Goal: Transaction & Acquisition: Subscribe to service/newsletter

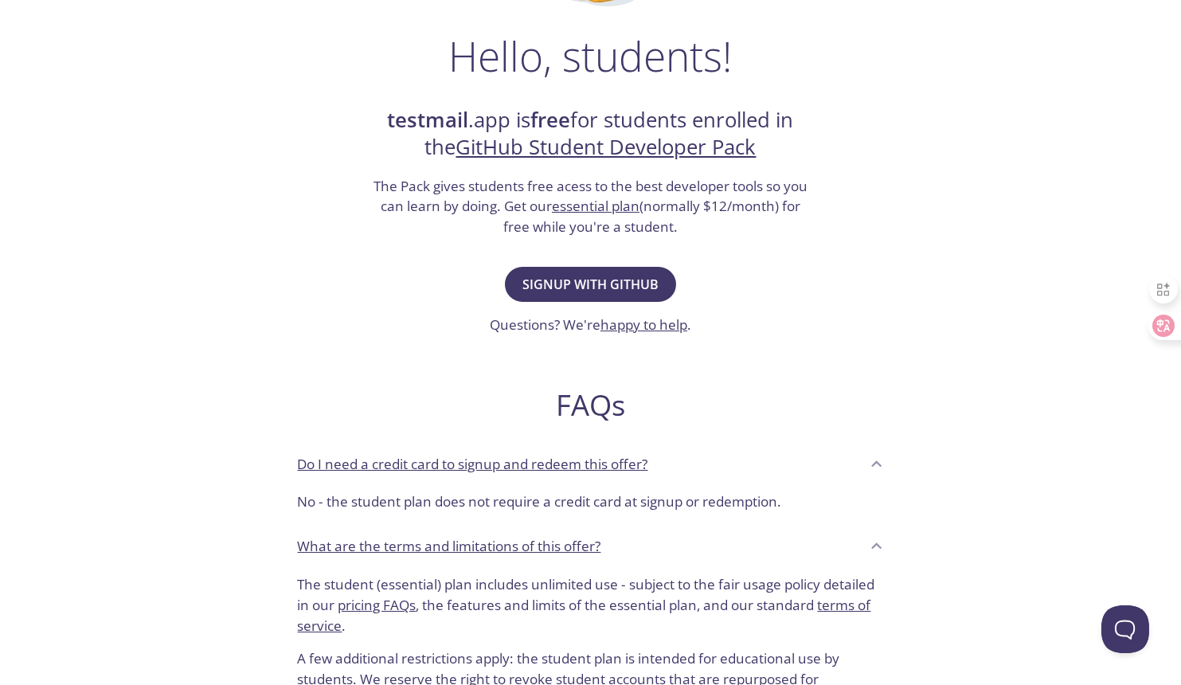
click at [616, 288] on span "Signup with GitHub" at bounding box center [591, 284] width 136 height 22
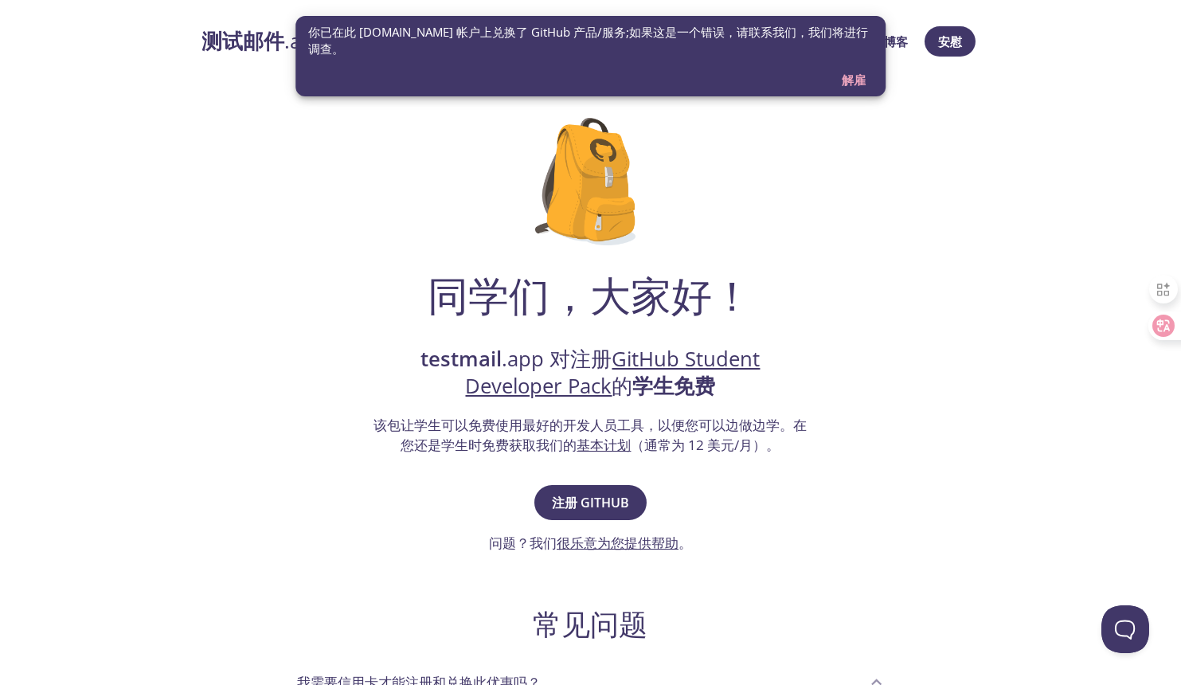
click at [842, 170] on div "同学们，大家好！ testmail .app 对注册 GitHub Student Developer Pack 的 学生免费 该包让学生可以免费使用最好的开…" at bounding box center [590, 547] width 777 height 911
drag, startPoint x: 793, startPoint y: 82, endPoint x: 783, endPoint y: 8, distance: 74.7
click at [783, 8] on html "测试邮件 .app 产品 定价 文档 博客 安慰 同学们，大家好！ testmail .app 对注册 GitHub Student Developer Pa…" at bounding box center [590, 597] width 1181 height 1195
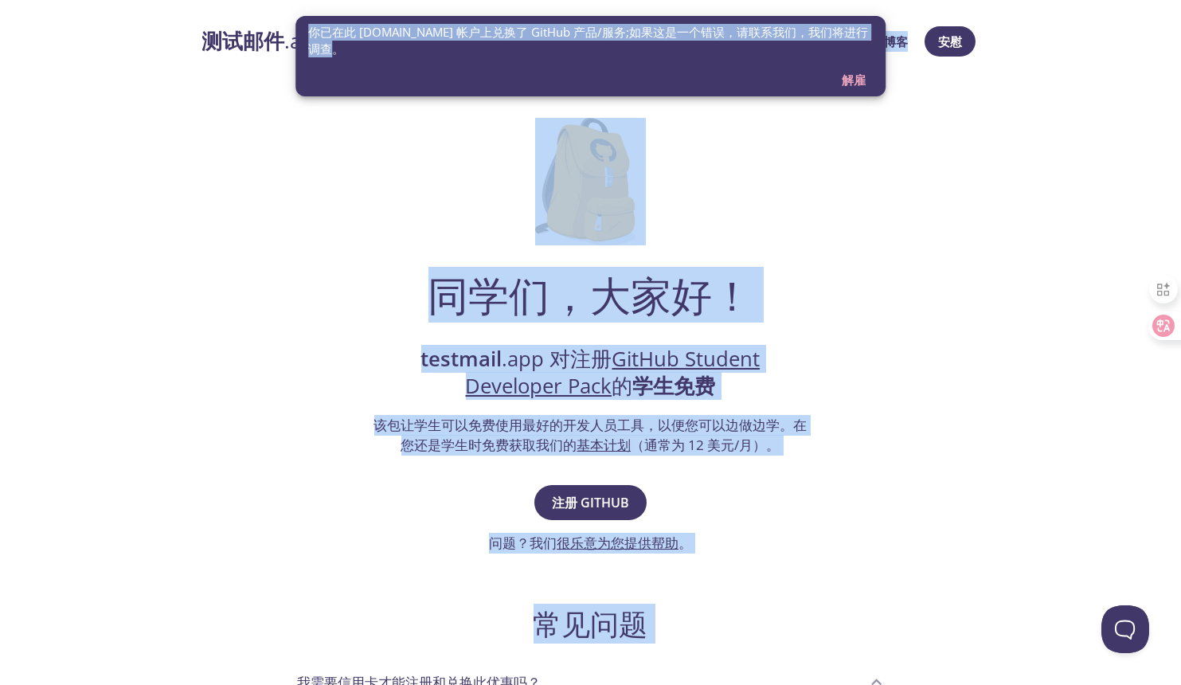
click at [762, 236] on div "同学们，大家好！ testmail .app 对注册 GitHub Student Developer Pack 的 学生免费 该包让学生可以免费使用最好的开…" at bounding box center [590, 547] width 777 height 911
click at [852, 80] on span "解雇" at bounding box center [854, 79] width 38 height 21
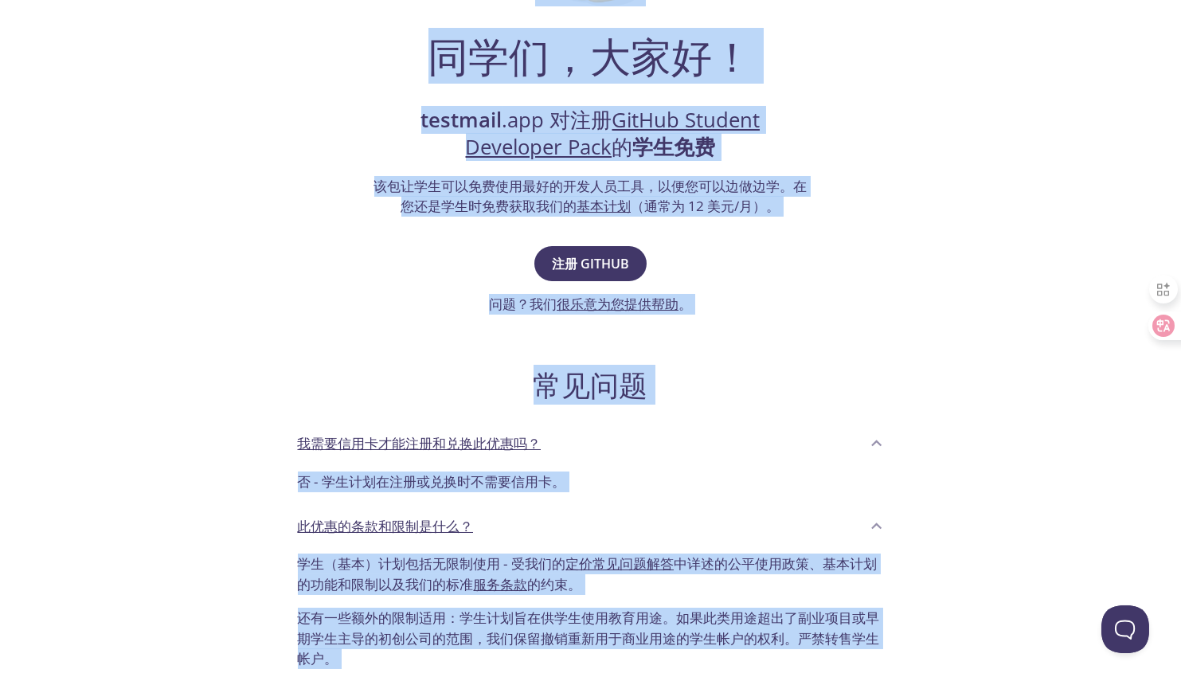
click at [847, 304] on div "同学们，大家好！ testmail .app 对注册 GitHub Student Developer Pack 的 学生免费 该包让学生可以免费使用最好的开…" at bounding box center [590, 308] width 777 height 911
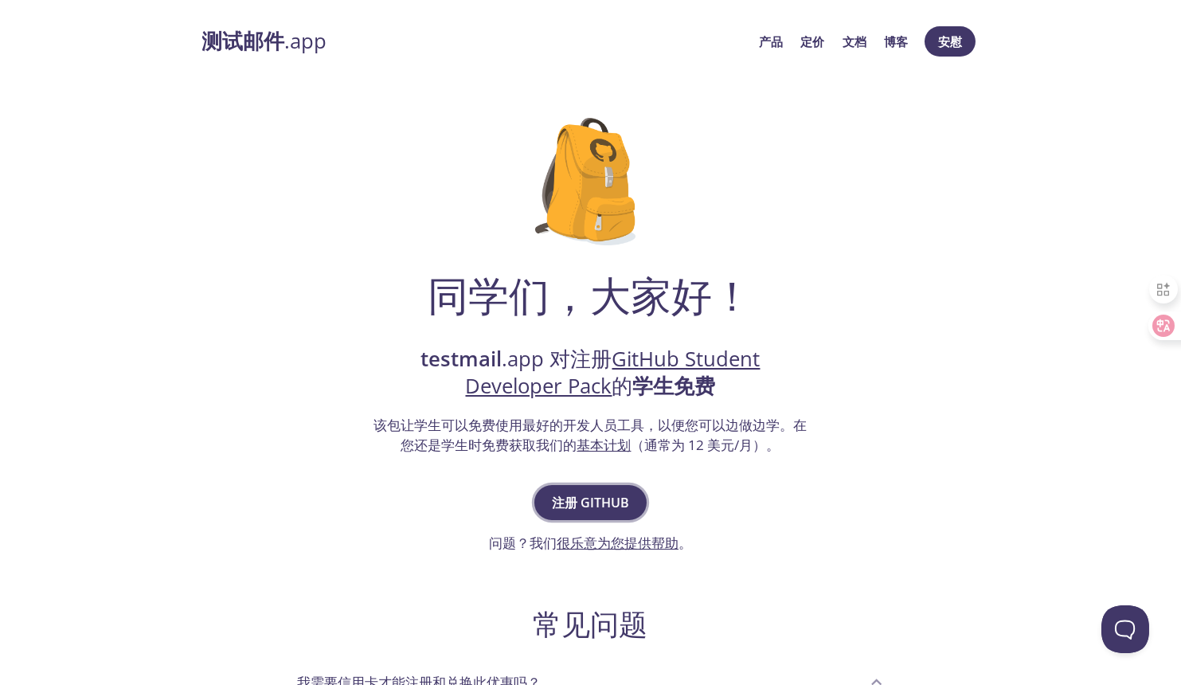
click at [614, 499] on span "注册 GitHub" at bounding box center [590, 503] width 77 height 22
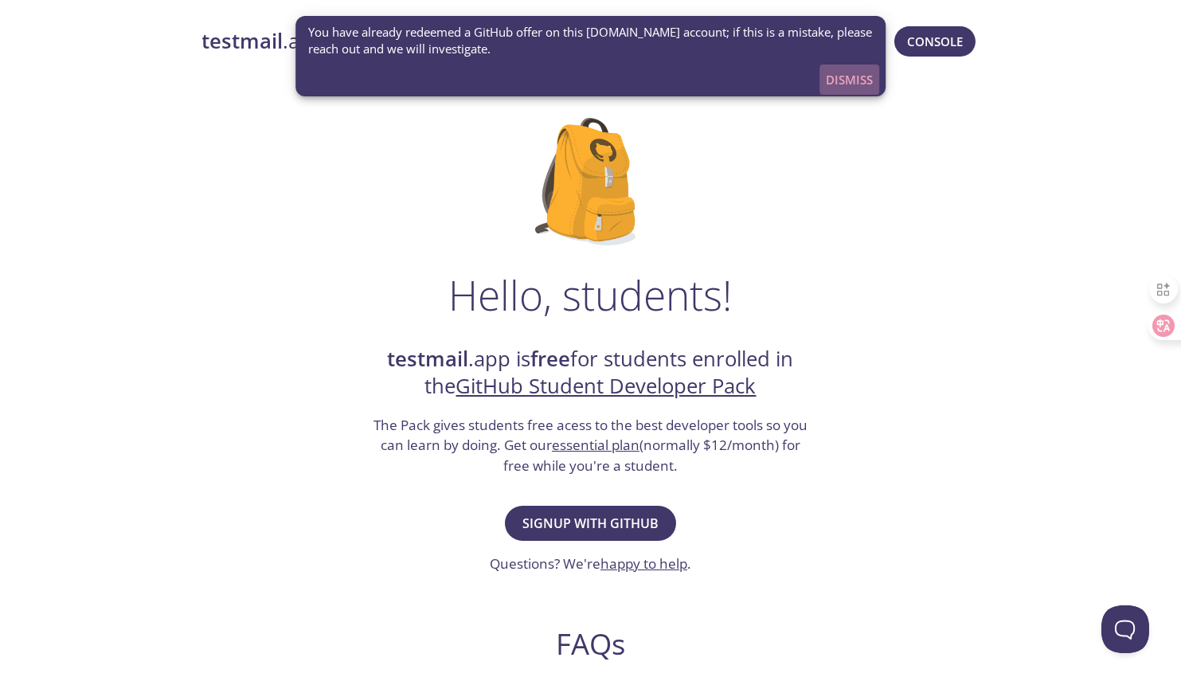
click at [863, 77] on span "Dismiss" at bounding box center [849, 79] width 47 height 21
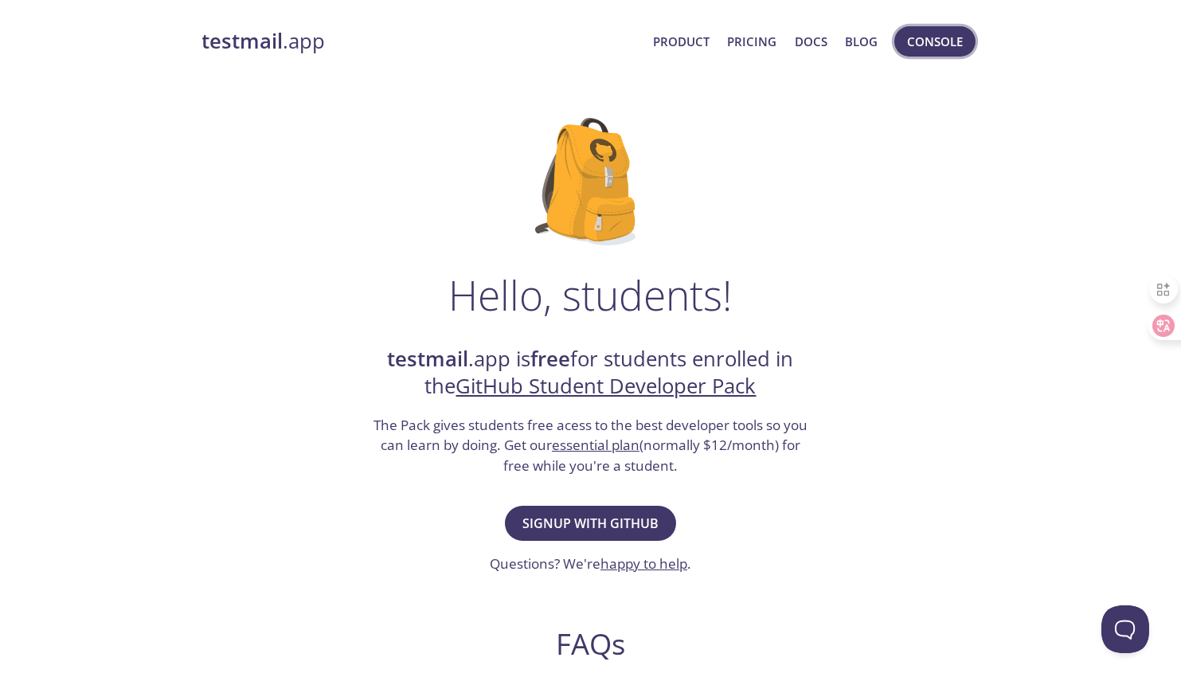
click at [943, 34] on span "Console" at bounding box center [935, 41] width 56 height 21
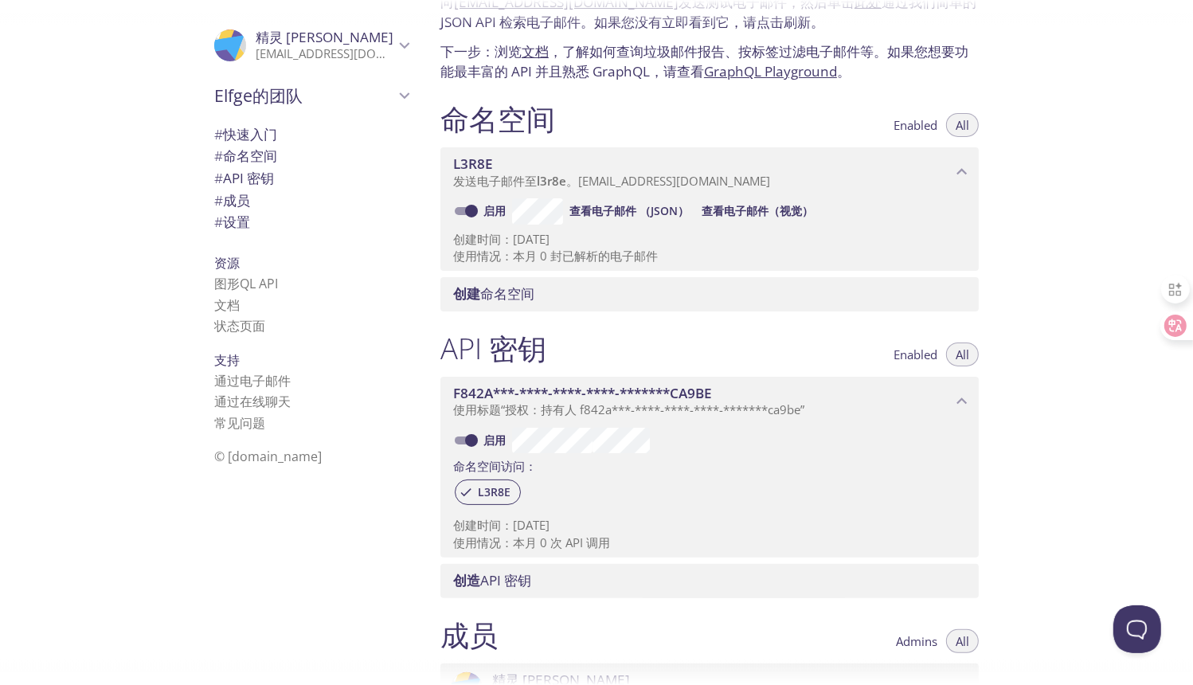
scroll to position [239, 0]
